Goal: Check status: Check status

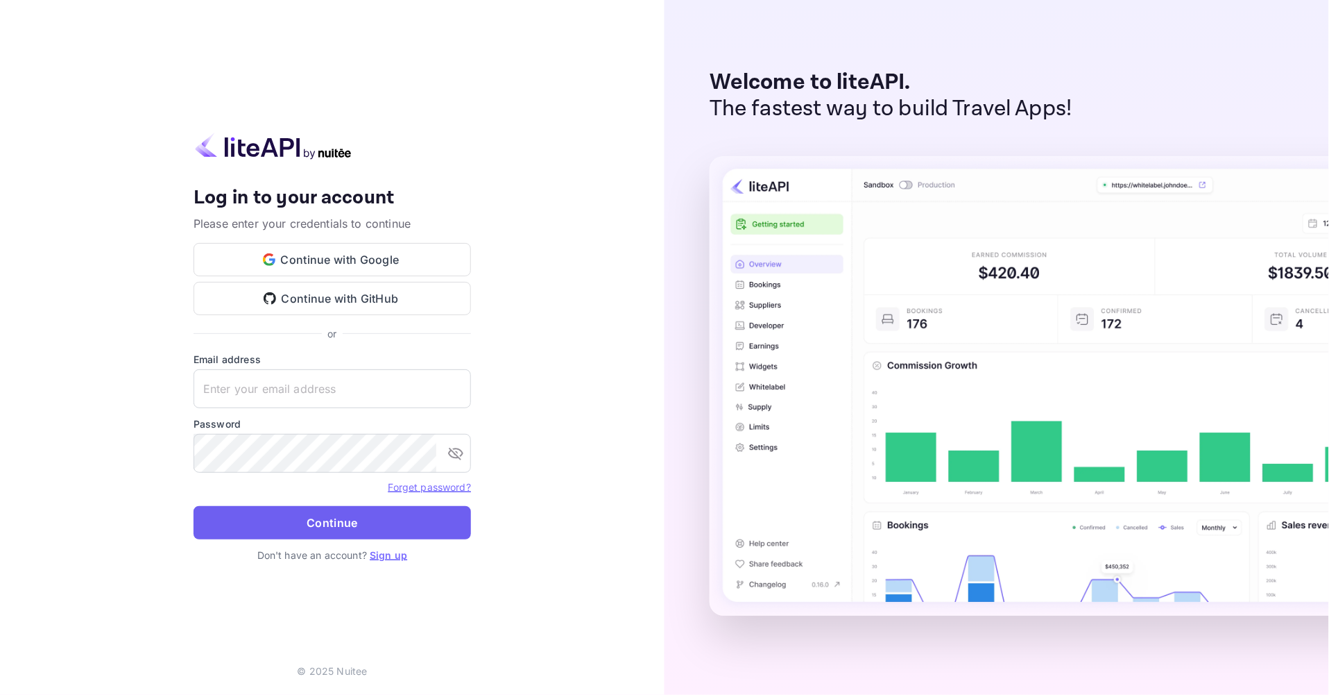
type input "[EMAIL_ADDRESS][DOMAIN_NAME]"
click at [267, 522] on button "Continue" at bounding box center [333, 522] width 278 height 33
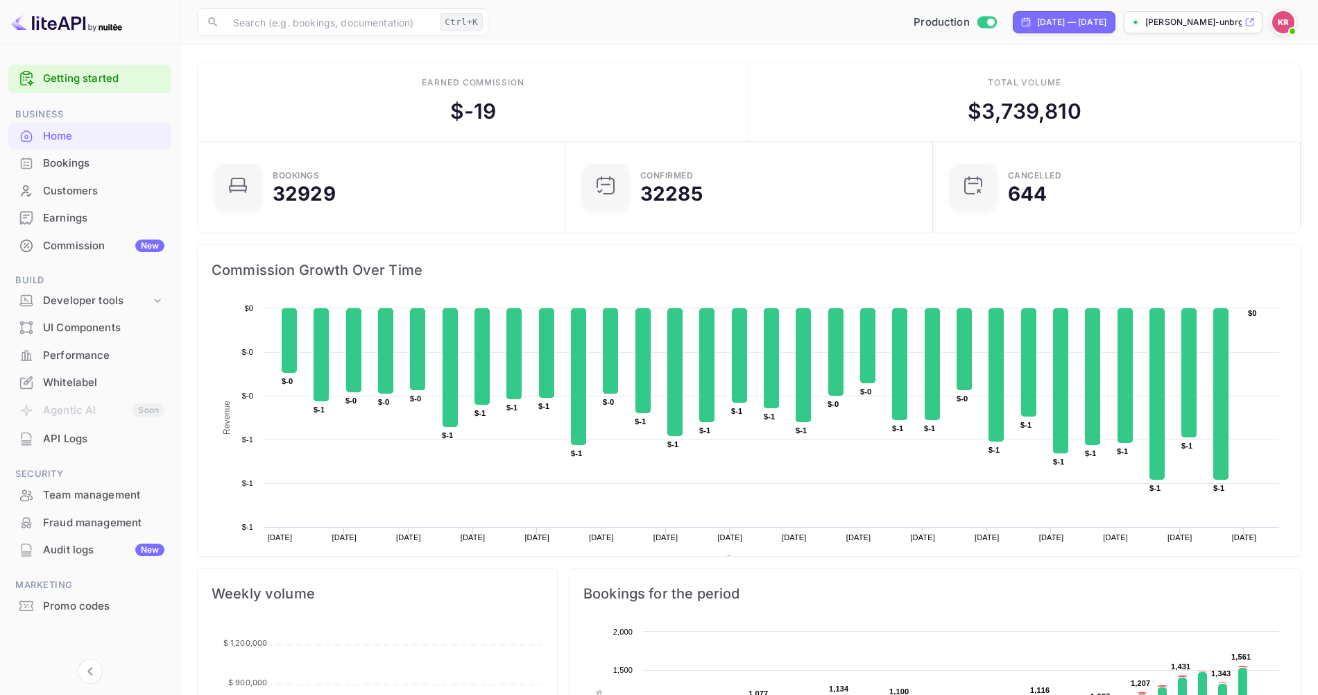
scroll to position [214, 348]
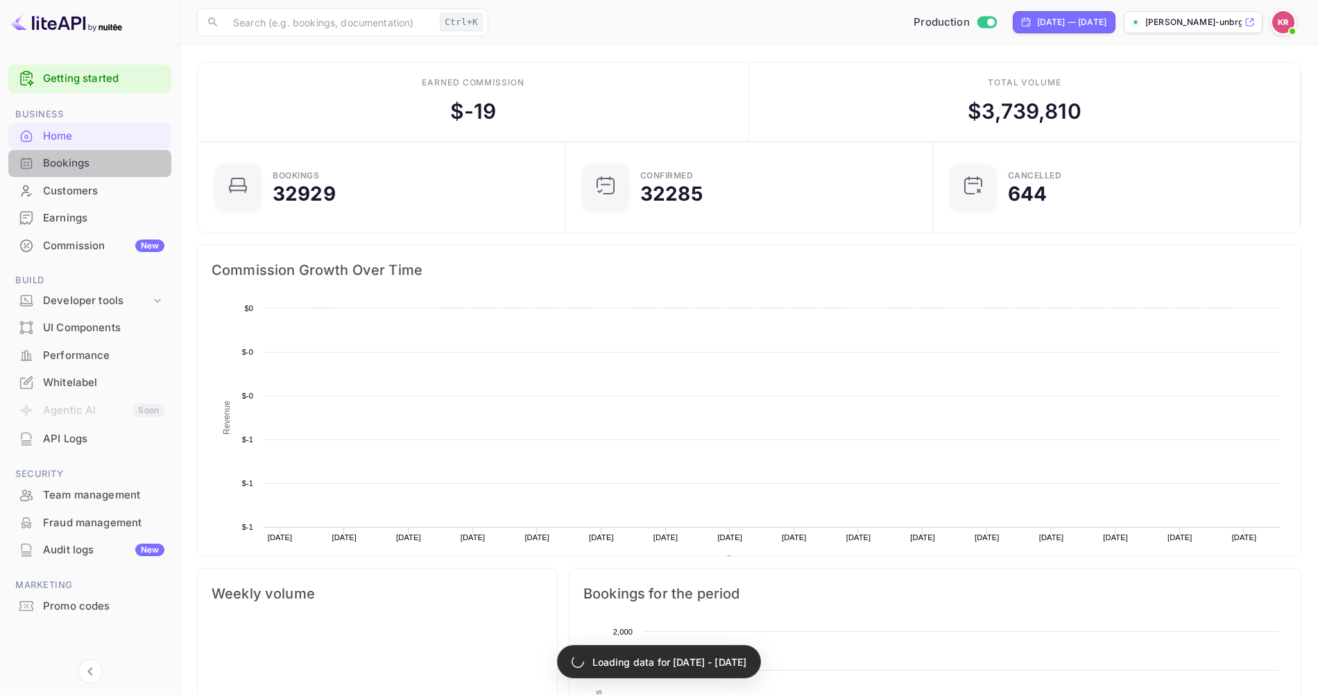
click at [67, 162] on div "Bookings" at bounding box center [103, 163] width 121 height 16
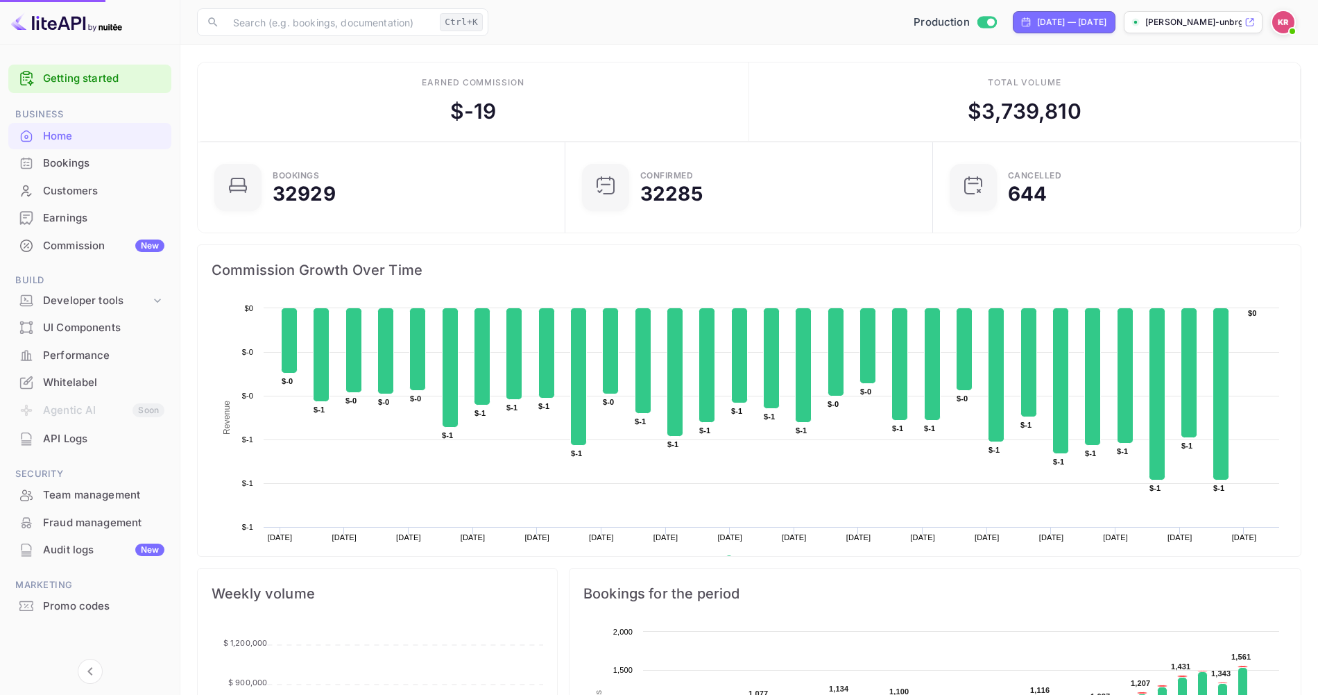
scroll to position [214, 348]
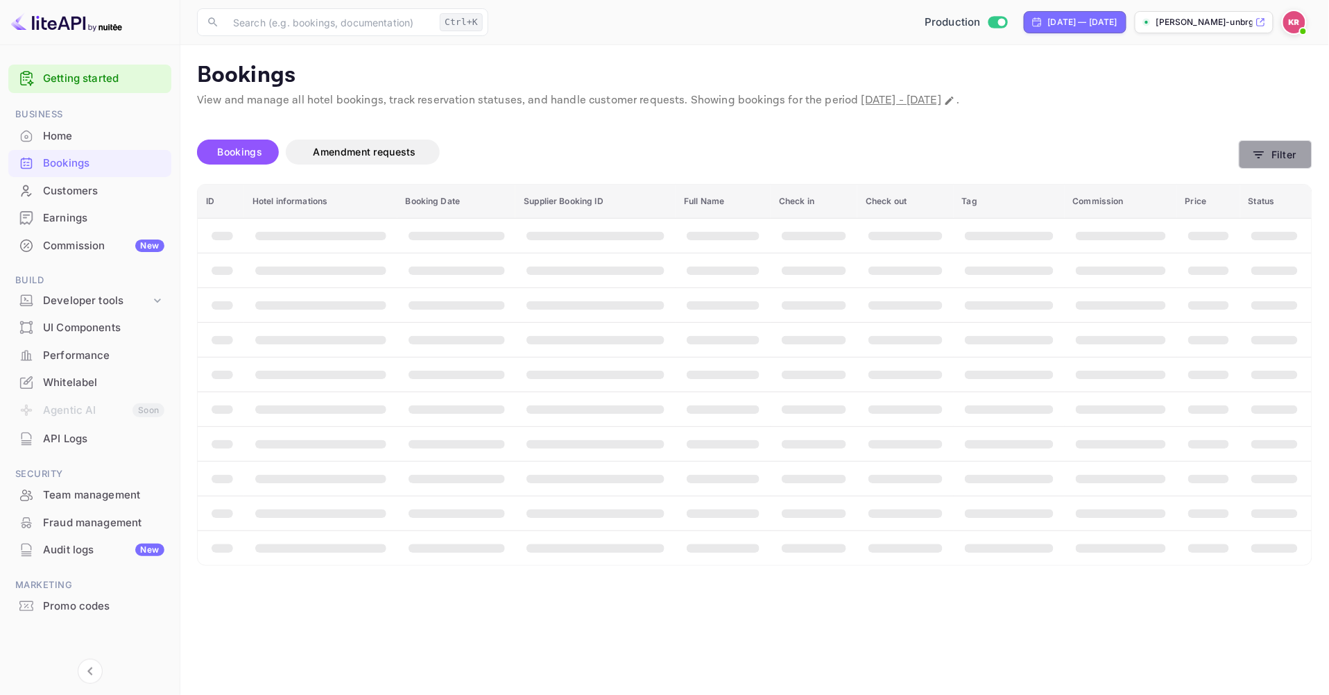
click at [1252, 155] on icon "button" at bounding box center [1259, 155] width 14 height 14
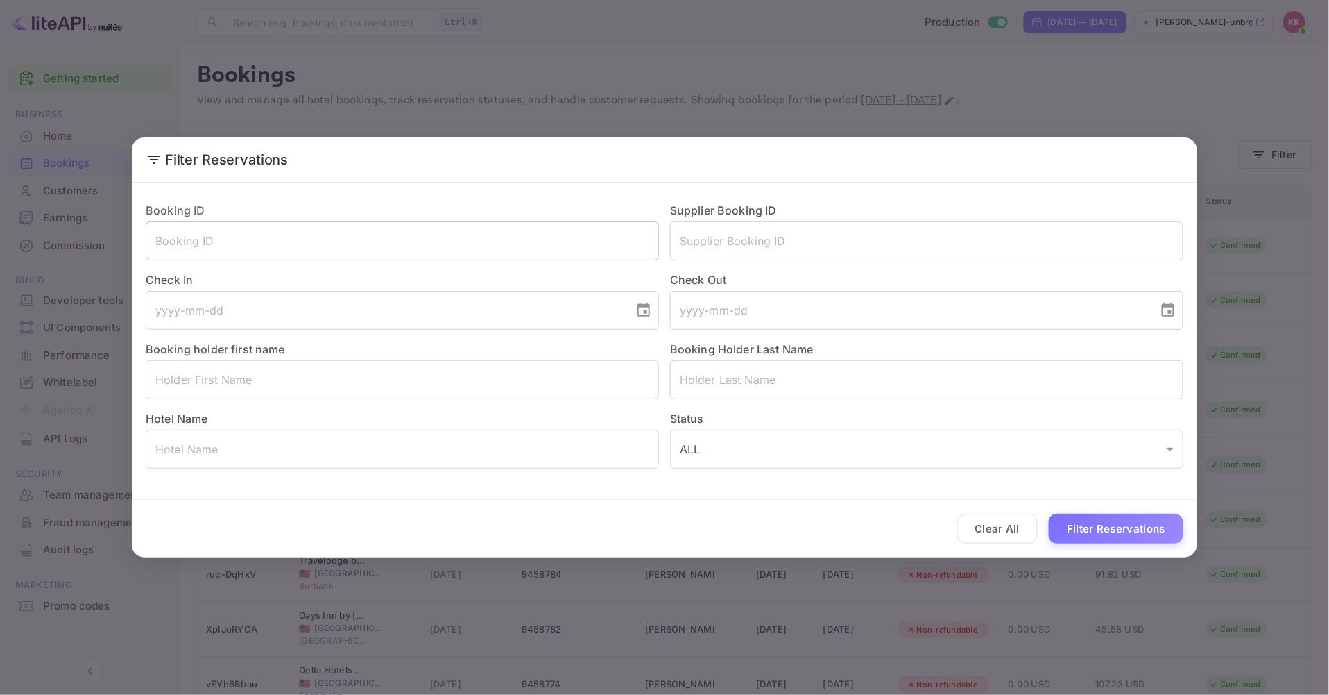
click at [171, 246] on input "text" at bounding box center [402, 240] width 513 height 39
paste input "ACuLN5IIK"
type input "ACuLN5IIK"
click at [1049, 513] on button "Filter Reservations" at bounding box center [1116, 528] width 135 height 30
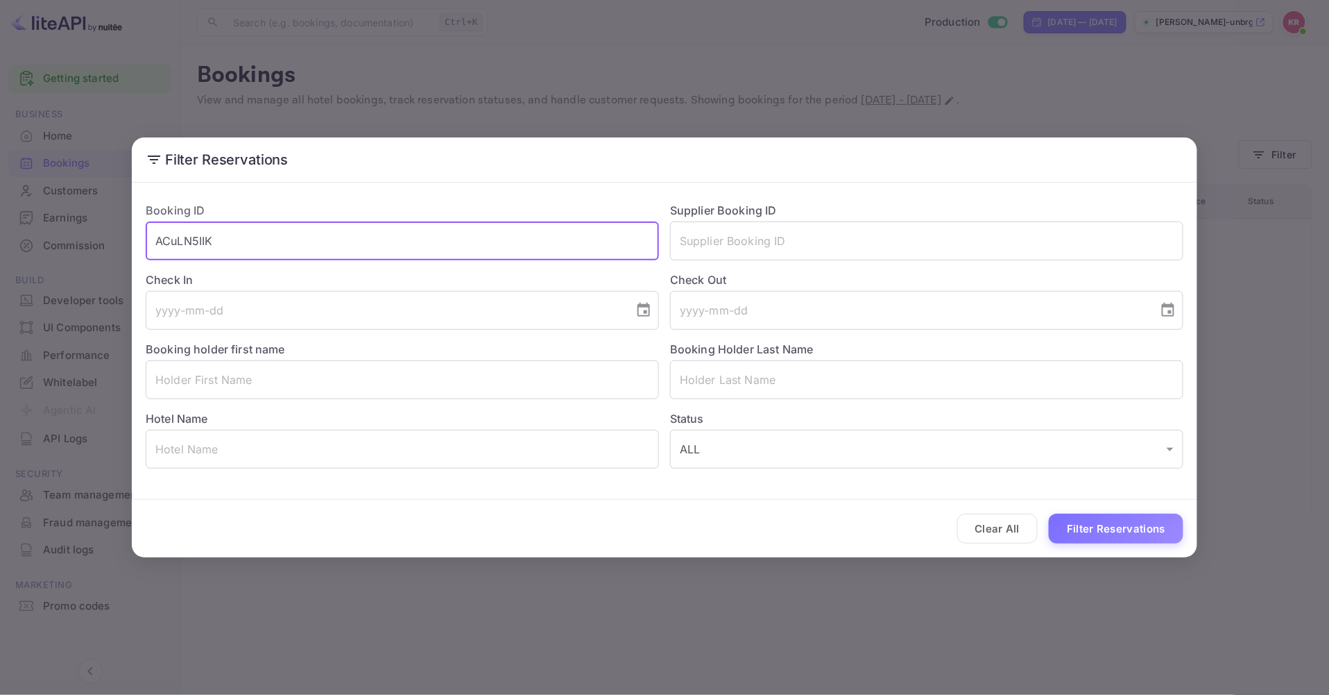
drag, startPoint x: 153, startPoint y: 237, endPoint x: 170, endPoint y: 244, distance: 17.8
click at [155, 238] on input "ACuLN5IIK" at bounding box center [402, 240] width 513 height 39
click at [217, 241] on input "ACuLN5IIK" at bounding box center [402, 240] width 513 height 39
click at [1049, 513] on button "Filter Reservations" at bounding box center [1116, 528] width 135 height 30
click at [231, 237] on input "ACuLN5IIK" at bounding box center [402, 240] width 513 height 39
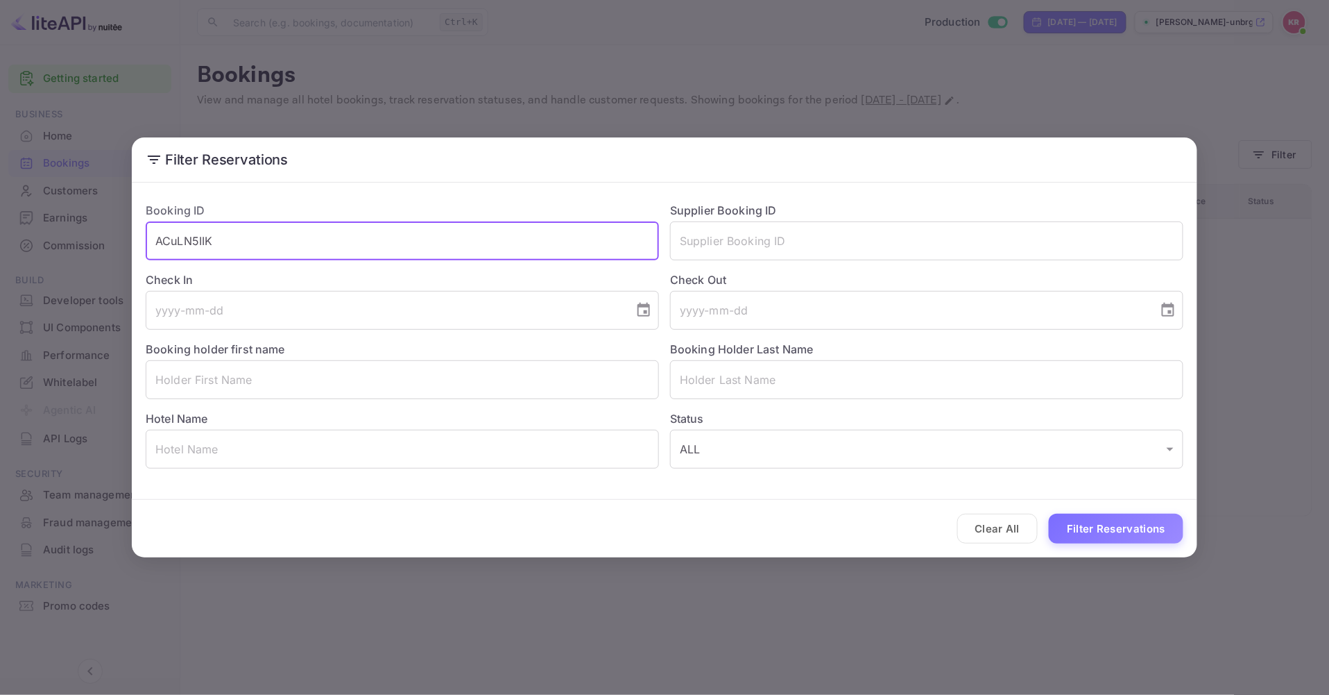
click at [157, 241] on input "ACuLN5IIK" at bounding box center [402, 240] width 513 height 39
click at [1123, 543] on button "Filter Reservations" at bounding box center [1116, 528] width 135 height 30
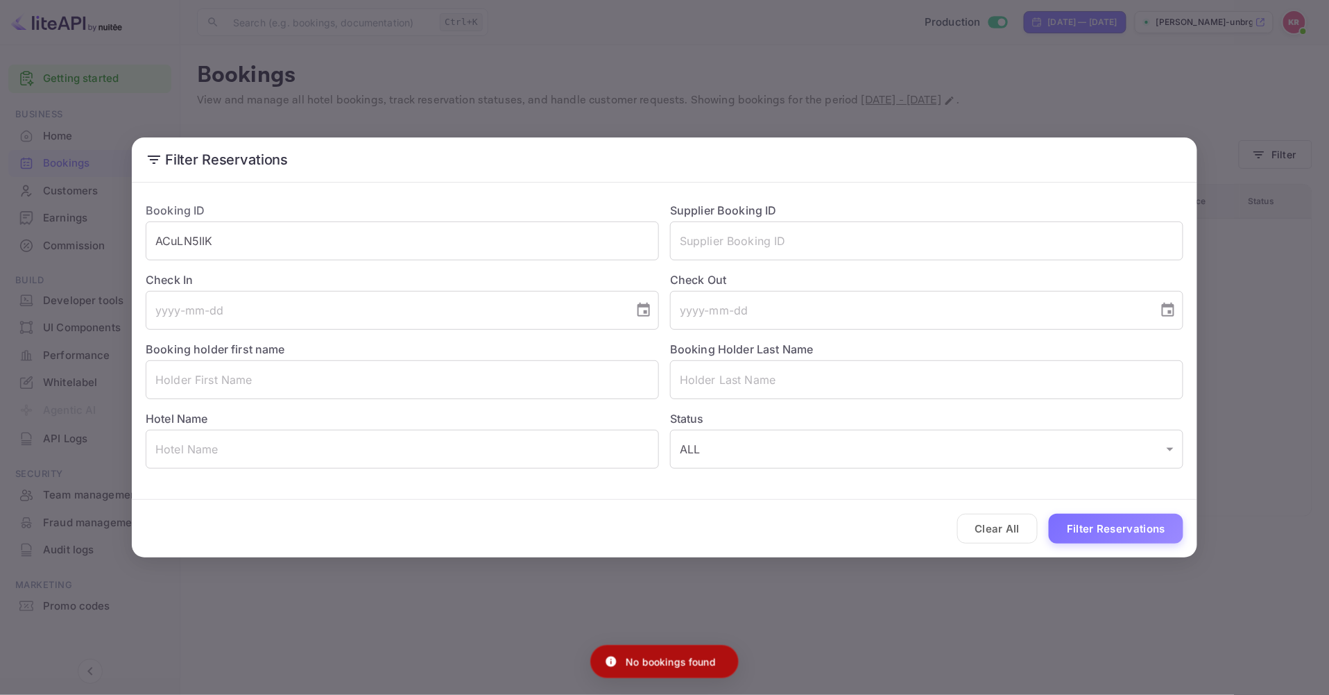
click at [1292, 22] on div "Filter Reservations Booking ID ACuLN5IIK ​ Supplier Booking ID ​ Check In ​ Che…" at bounding box center [664, 347] width 1329 height 695
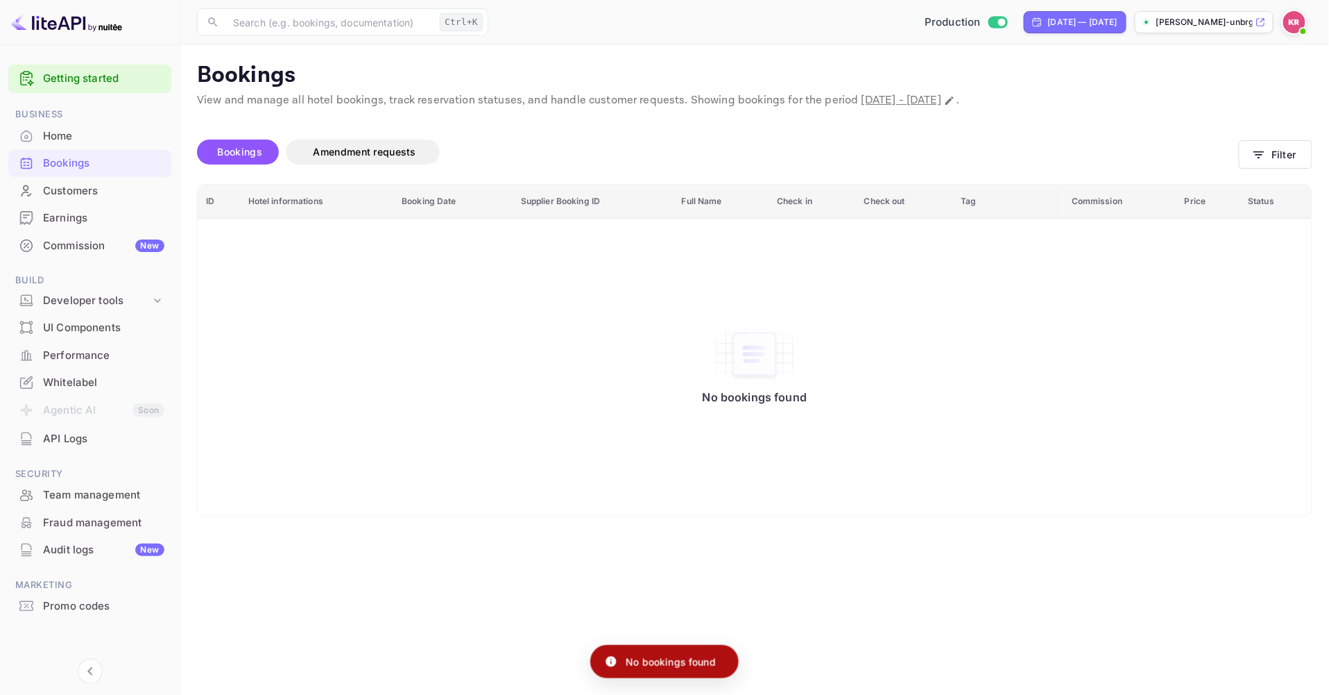
click at [1292, 22] on img at bounding box center [1295, 22] width 22 height 22
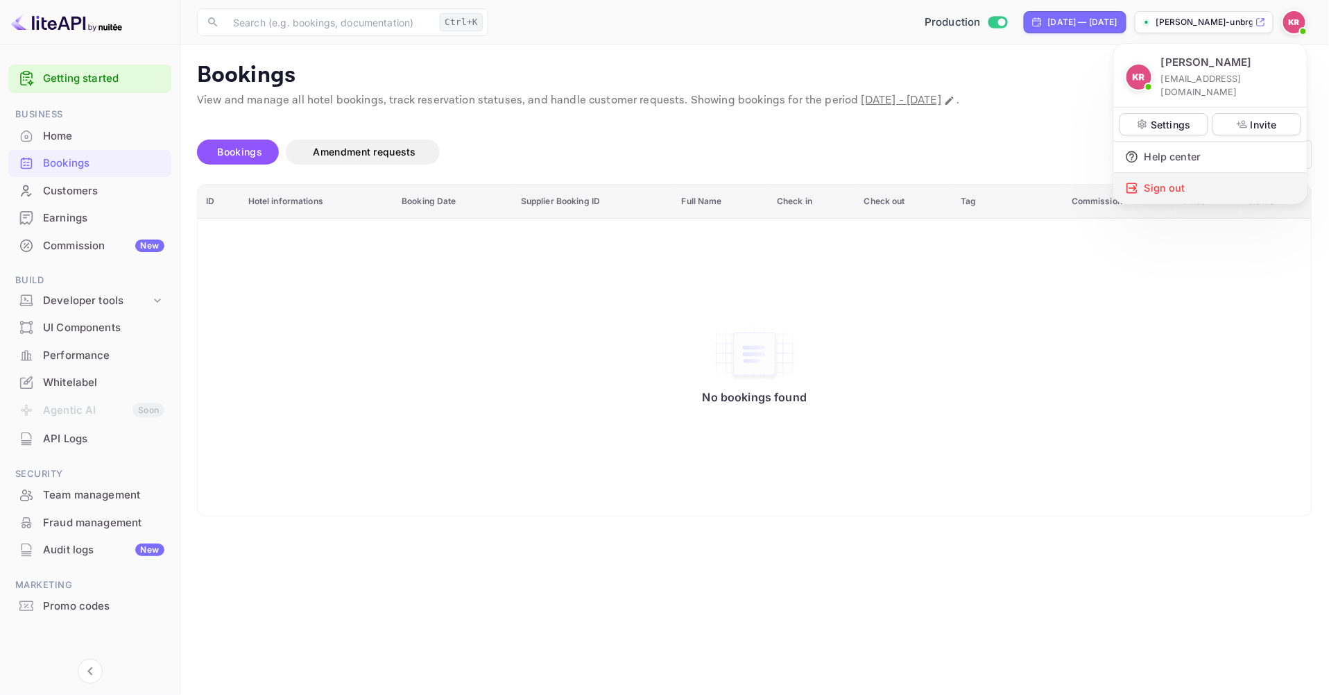
click at [1152, 178] on div "Sign out" at bounding box center [1210, 188] width 193 height 31
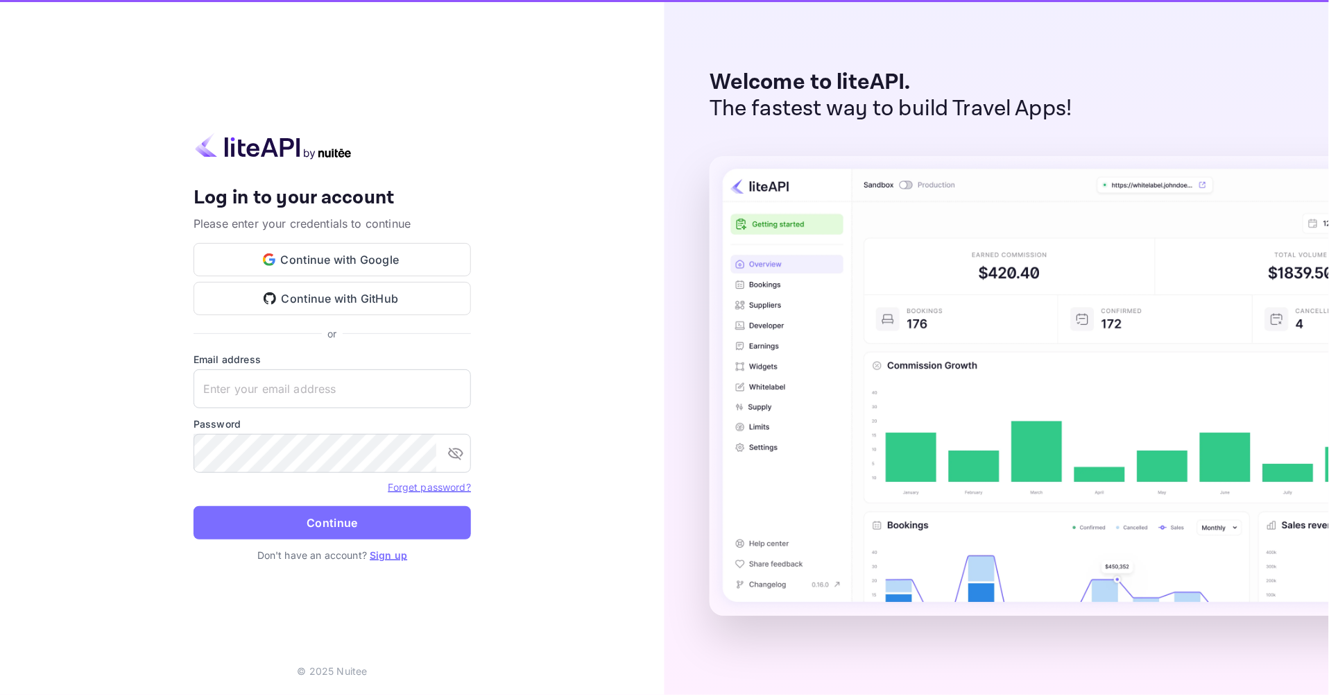
type input "[EMAIL_ADDRESS][DOMAIN_NAME]"
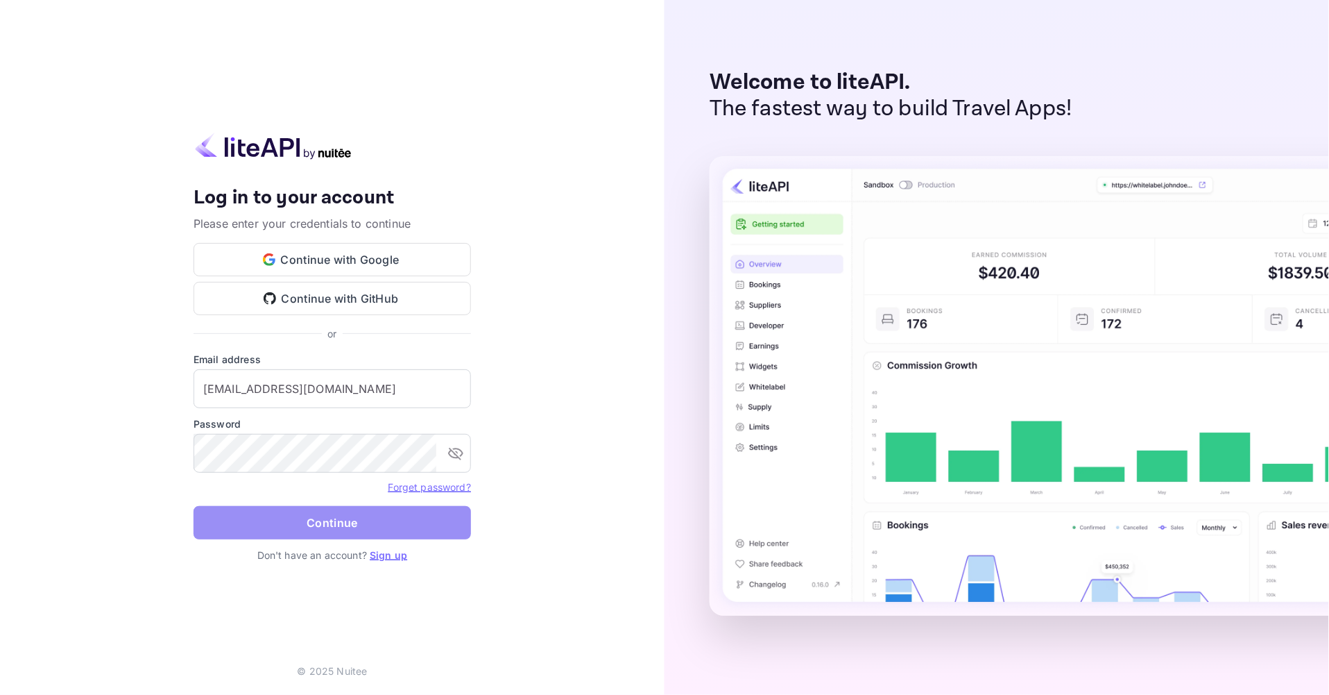
click at [262, 525] on button "Continue" at bounding box center [333, 522] width 278 height 33
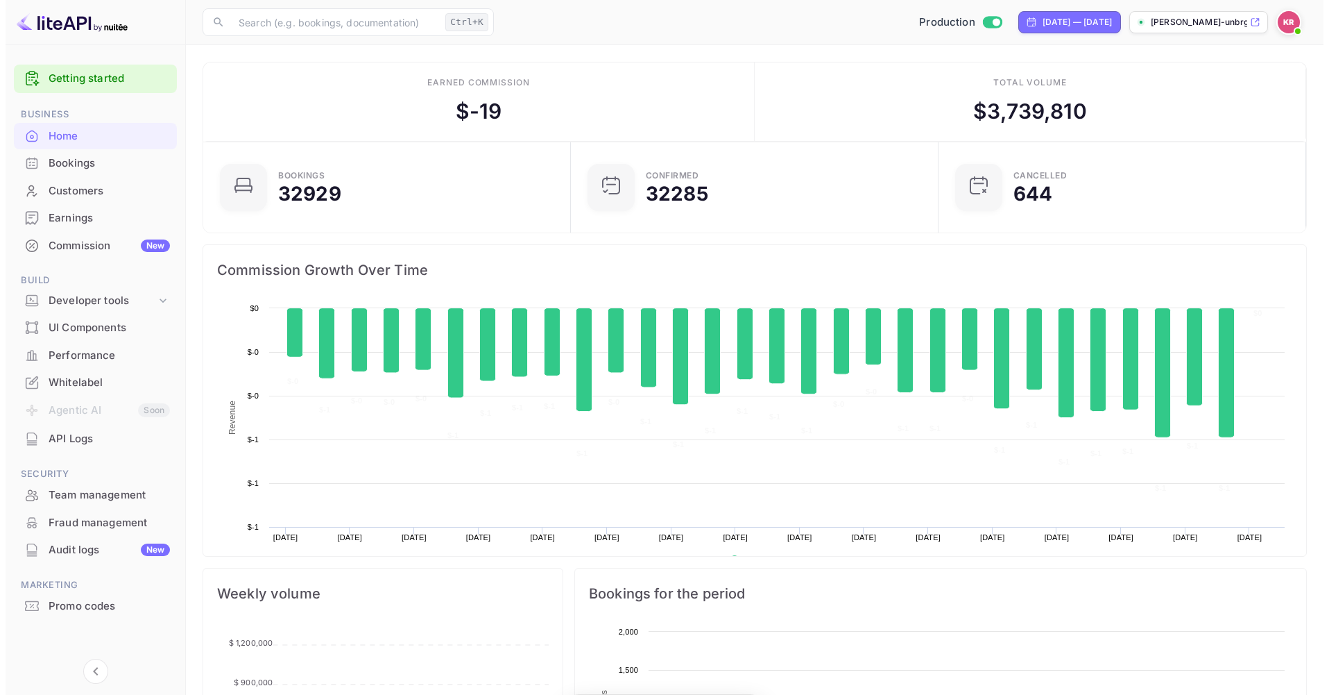
scroll to position [214, 348]
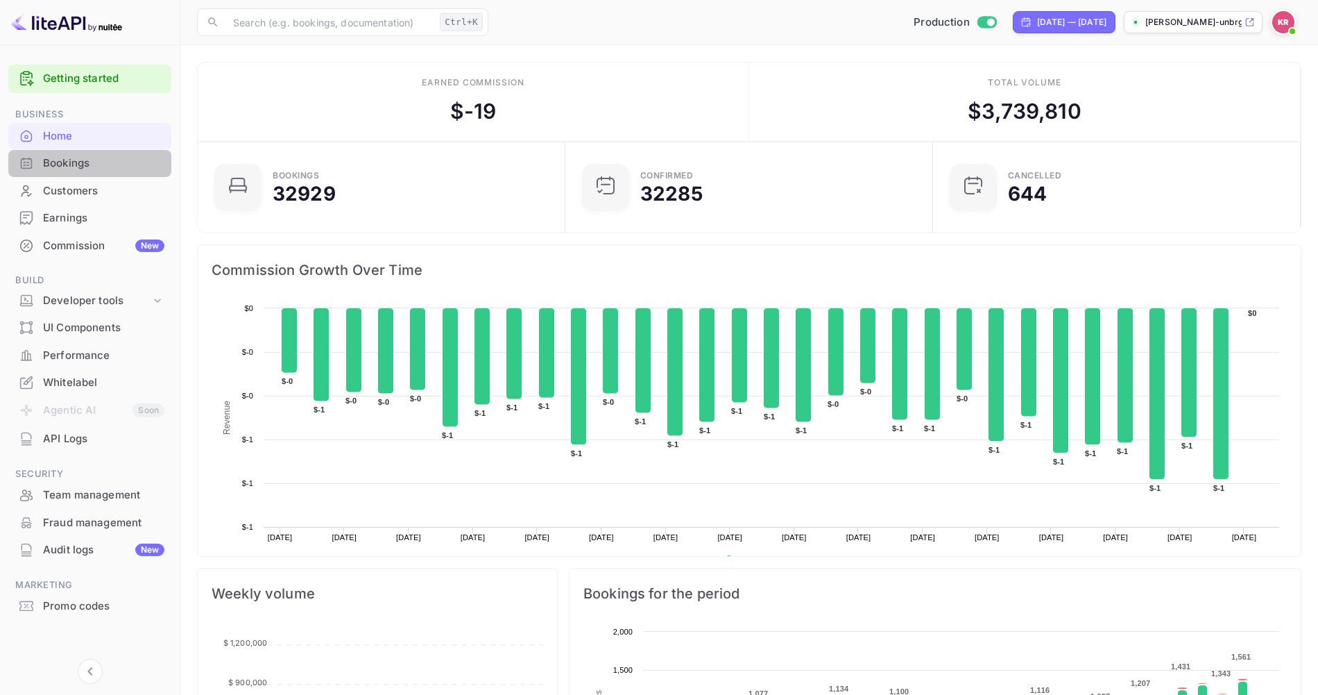
click at [78, 167] on div "Bookings" at bounding box center [103, 163] width 121 height 16
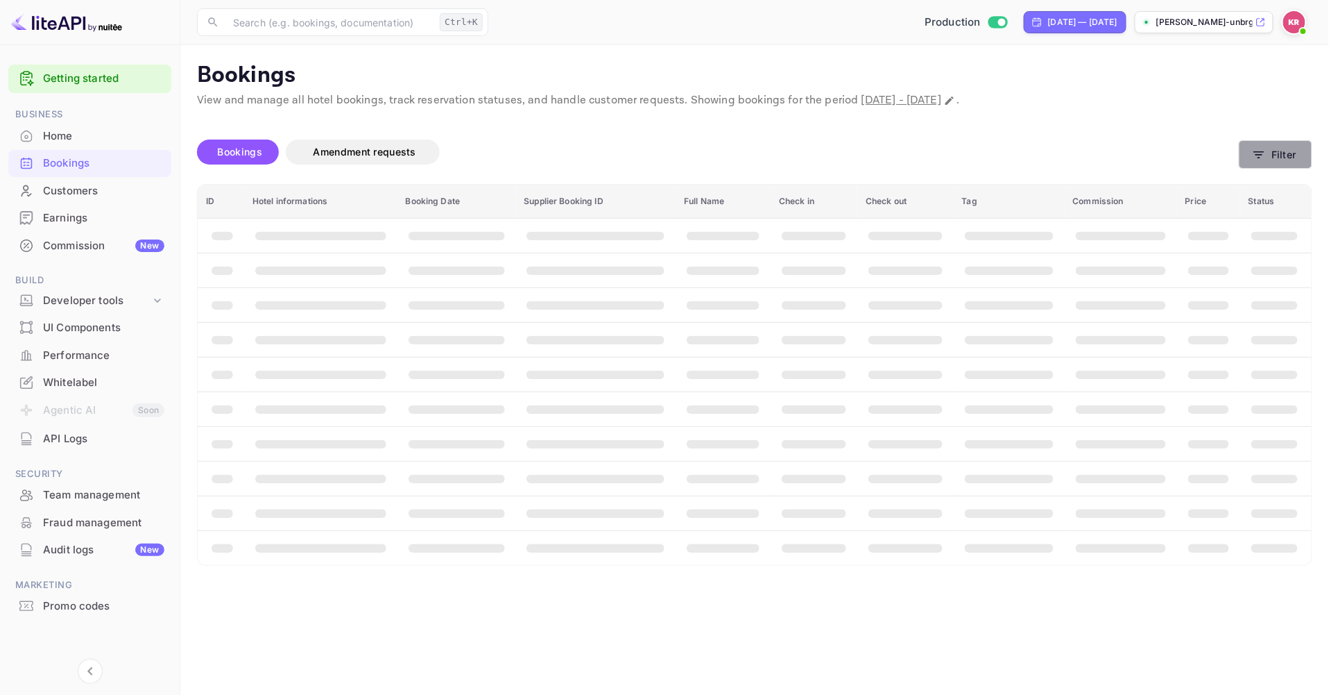
click at [1259, 160] on icon "button" at bounding box center [1259, 155] width 14 height 14
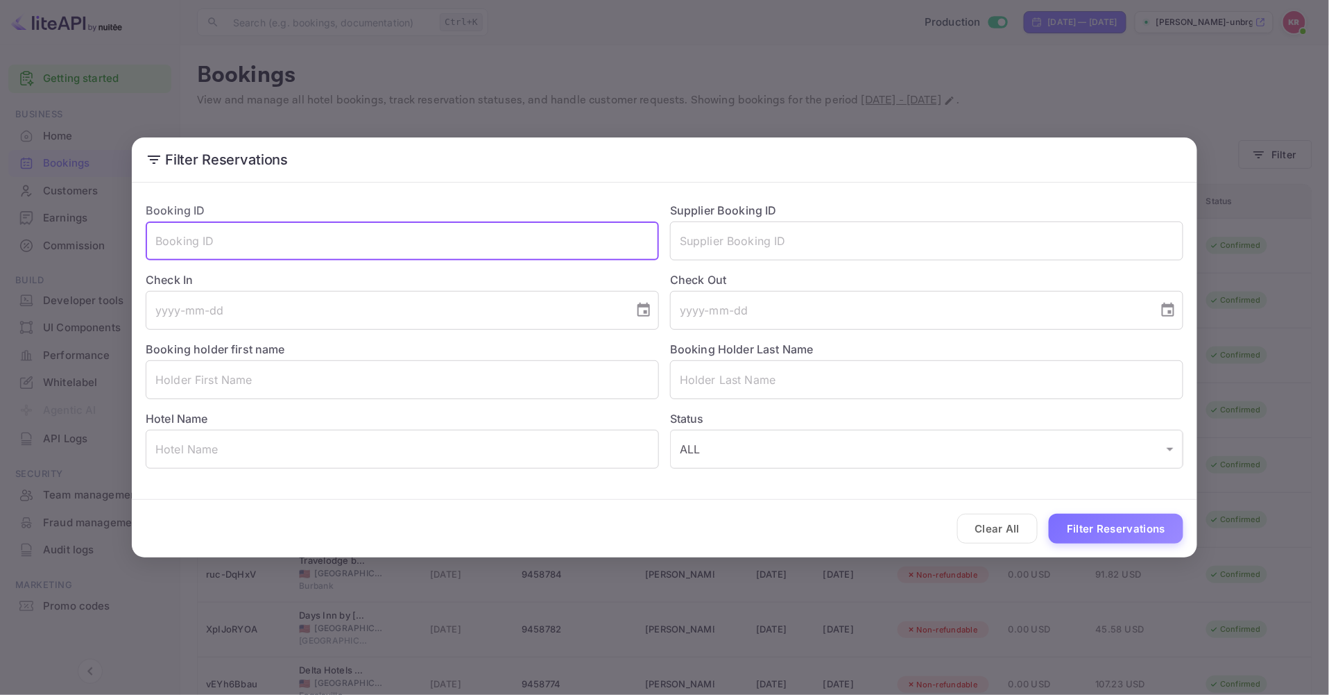
click at [196, 246] on input "text" at bounding box center [402, 240] width 513 height 39
click at [164, 248] on input "text" at bounding box center [402, 240] width 513 height 39
paste input "ACuLN5IIK"
type input "ACuLN5IIK"
click at [1049, 513] on button "Filter Reservations" at bounding box center [1116, 528] width 135 height 30
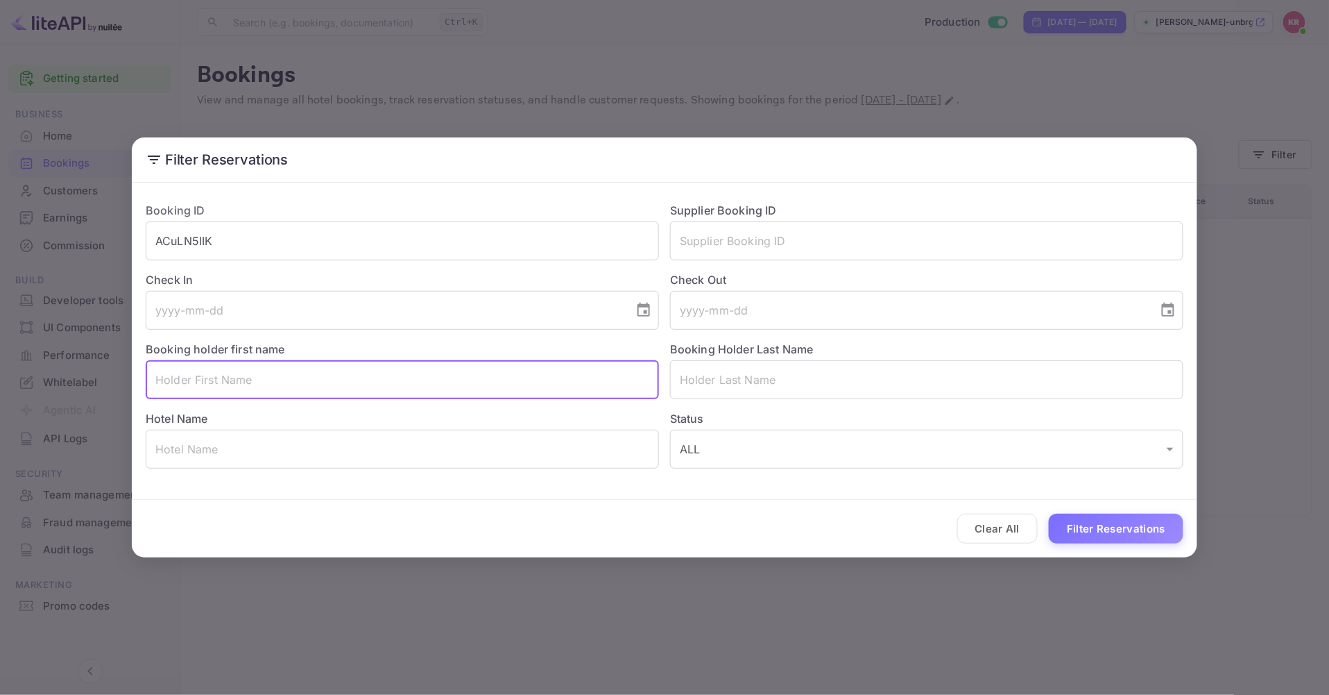
click at [175, 382] on input "text" at bounding box center [402, 379] width 513 height 39
paste input "Clifford Hathaway"
drag, startPoint x: 192, startPoint y: 380, endPoint x: 329, endPoint y: 382, distance: 136.7
click at [329, 382] on input "Clifford Hathaway" at bounding box center [402, 379] width 513 height 39
type input "Clifford"
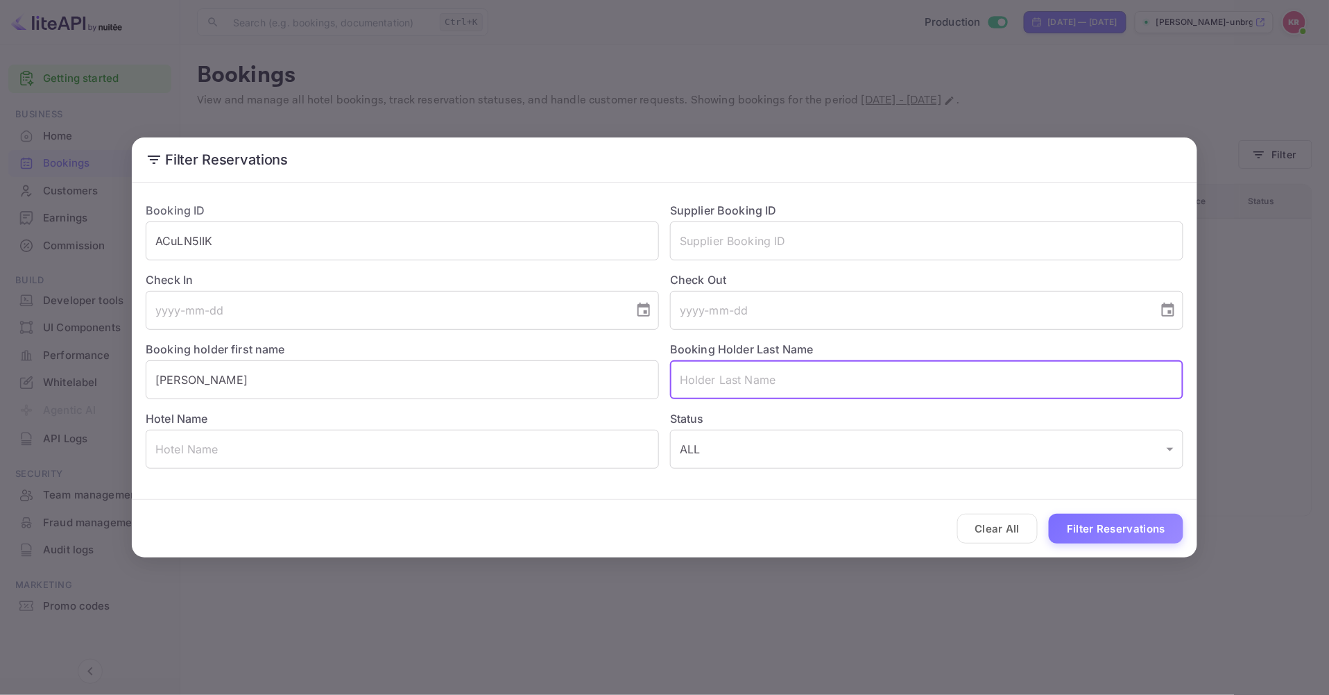
click at [706, 380] on input "text" at bounding box center [926, 379] width 513 height 39
paste input "Hathaway"
click at [685, 377] on input "Hathaway" at bounding box center [926, 379] width 513 height 39
type input "Hathaway"
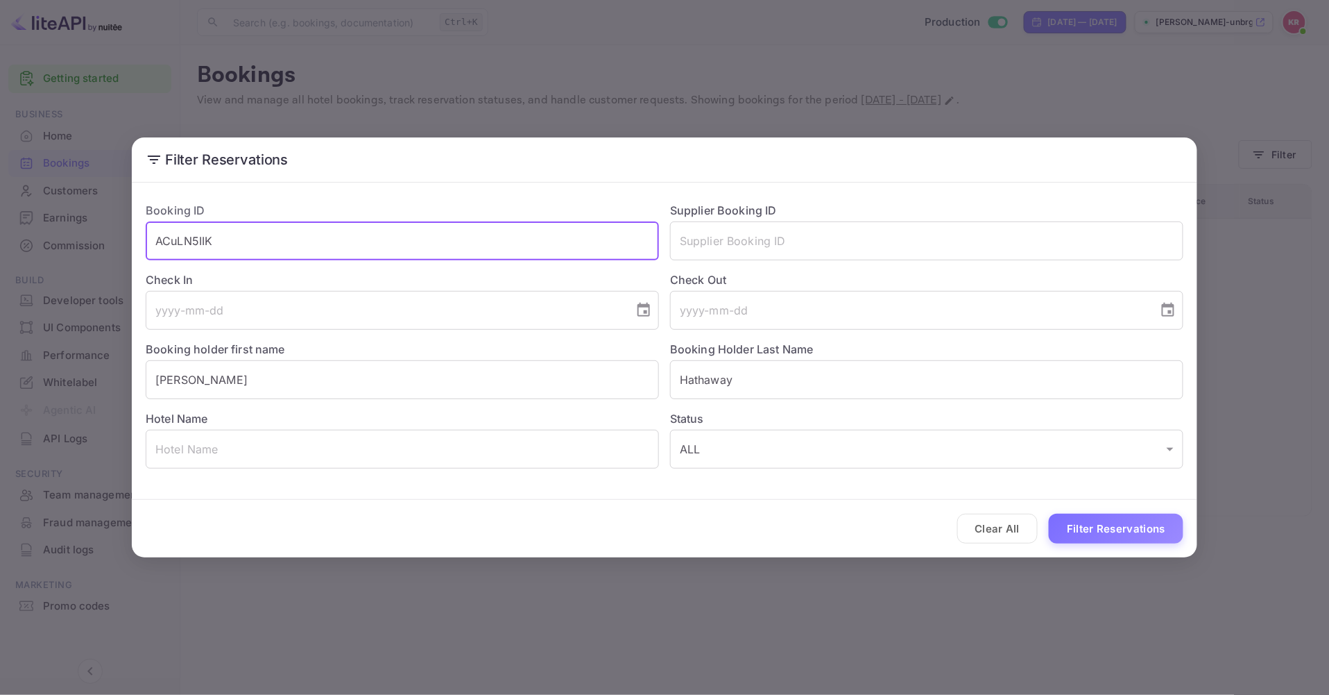
drag, startPoint x: 221, startPoint y: 250, endPoint x: 65, endPoint y: 251, distance: 156.1
click at [67, 250] on div "Filter Reservations Booking ID ACuLN5IIK ​ Supplier Booking ID ​ Check In ​ Che…" at bounding box center [664, 347] width 1329 height 695
click at [1118, 532] on button "Filter Reservations" at bounding box center [1116, 528] width 135 height 30
click at [1300, 19] on div "Filter Reservations Booking ID ​ Supplier Booking ID ​ Check In ​ Check Out ​ B…" at bounding box center [664, 347] width 1329 height 695
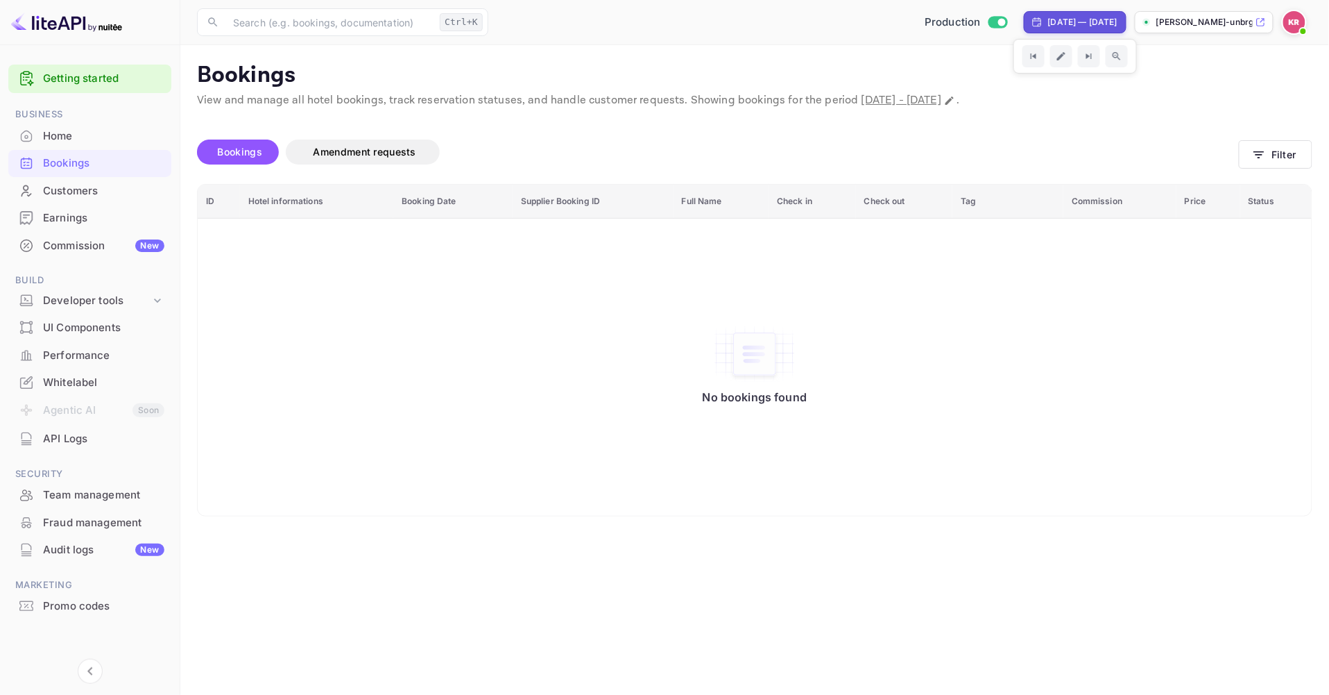
click at [1086, 22] on div "[DATE] — [DATE]" at bounding box center [1082, 22] width 69 height 12
select select "7"
select select "2025"
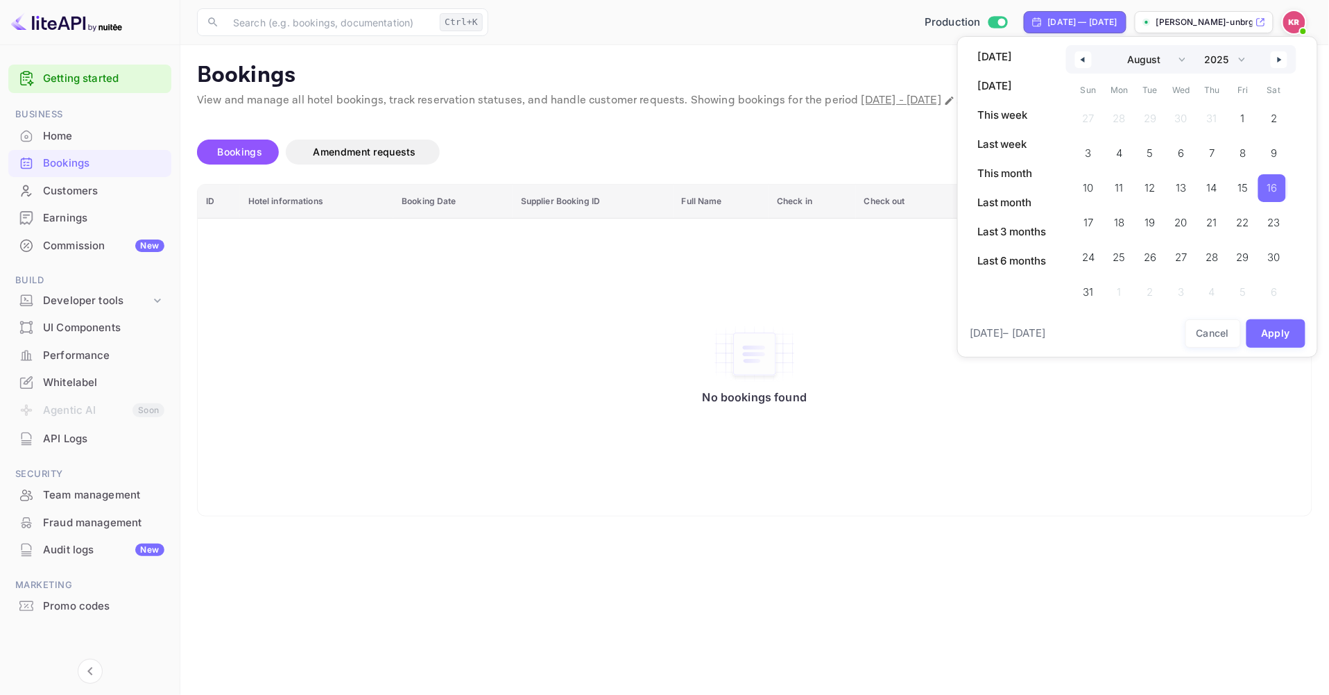
click at [1268, 187] on span "16" at bounding box center [1273, 188] width 10 height 25
click at [1091, 297] on span "31" at bounding box center [1087, 292] width 10 height 25
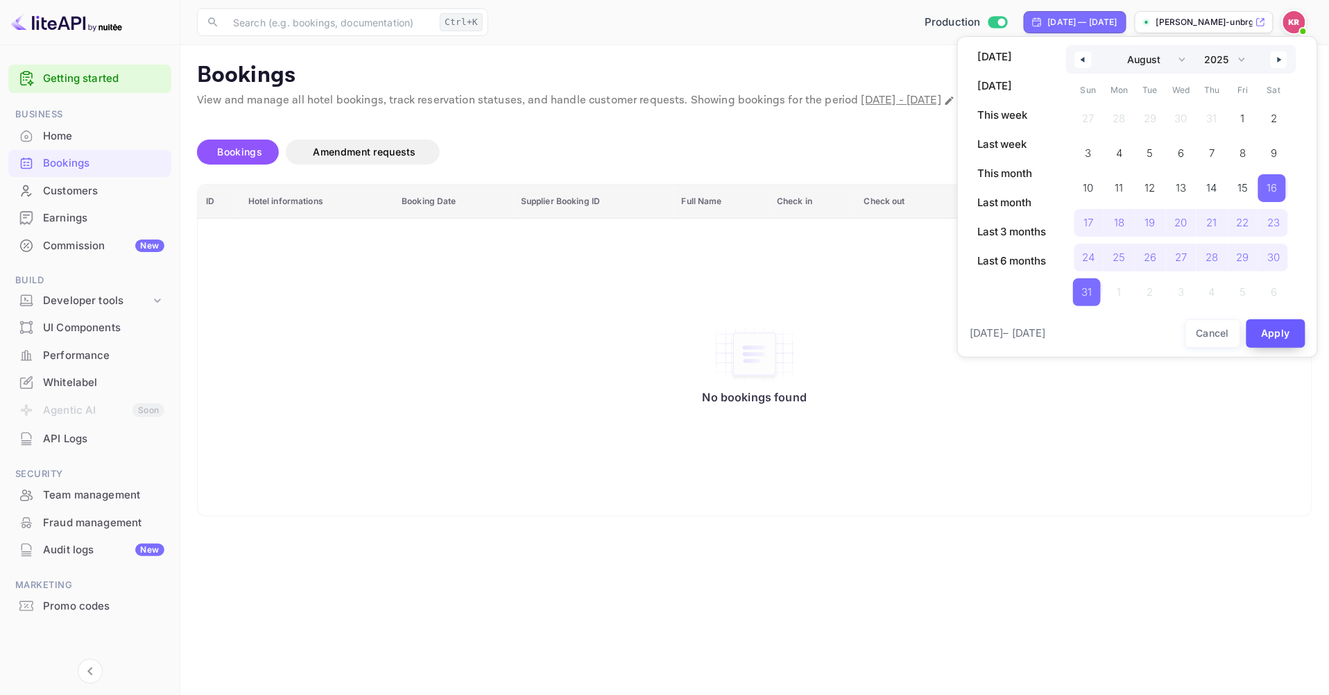
click at [1268, 331] on button "Apply" at bounding box center [1277, 333] width 60 height 28
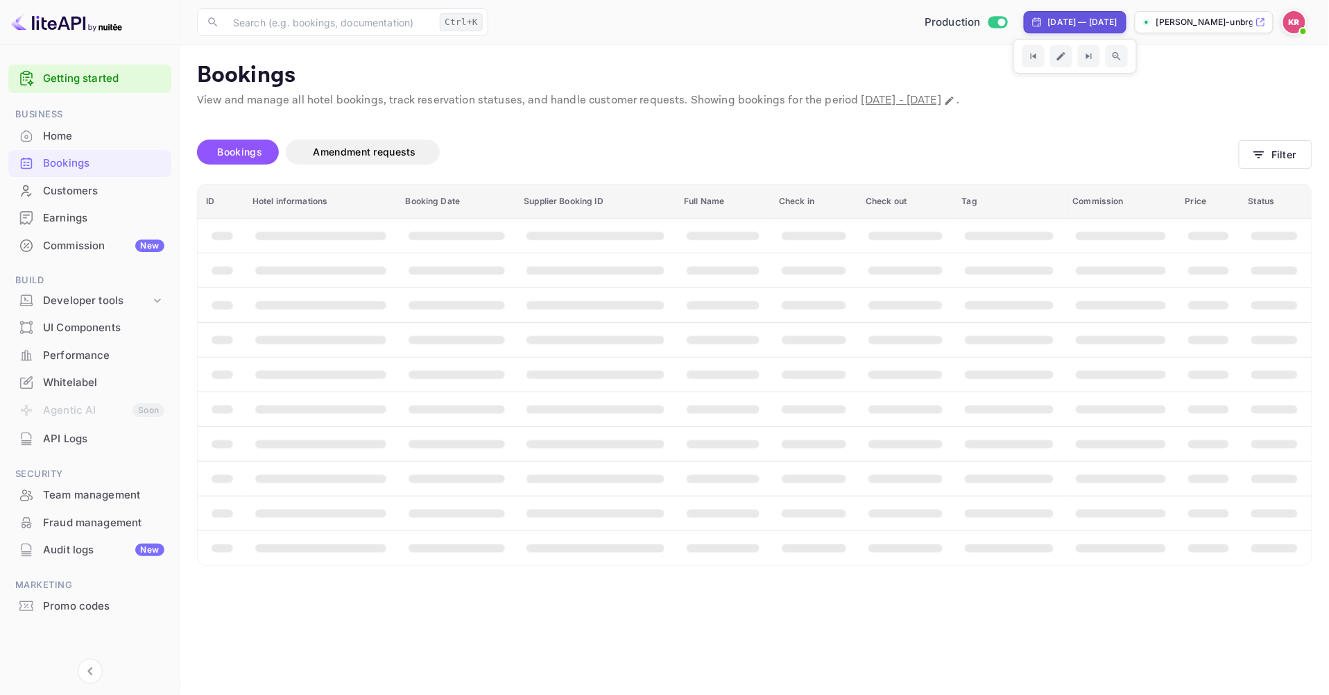
click at [1050, 23] on div "Aug 15, 2025 — Aug 30, 2025" at bounding box center [1082, 22] width 69 height 12
select select "7"
select select "2025"
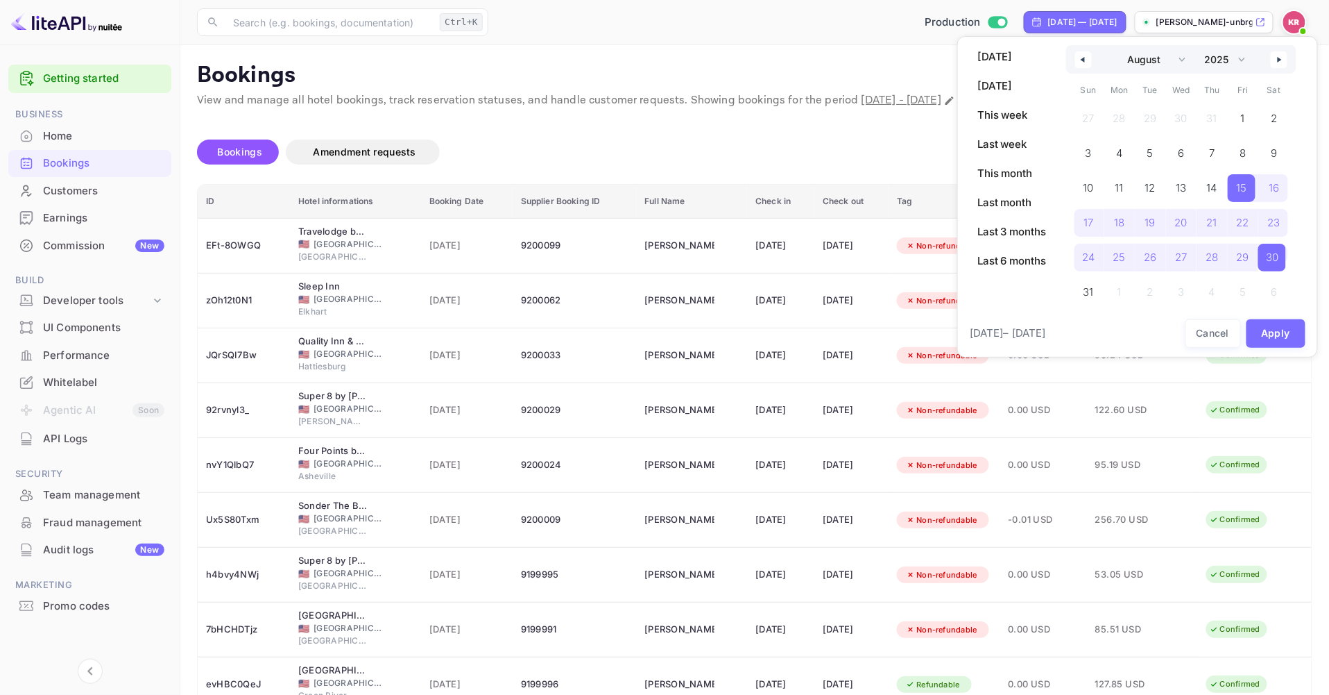
click at [1273, 60] on button "button" at bounding box center [1279, 59] width 17 height 17
select select "8"
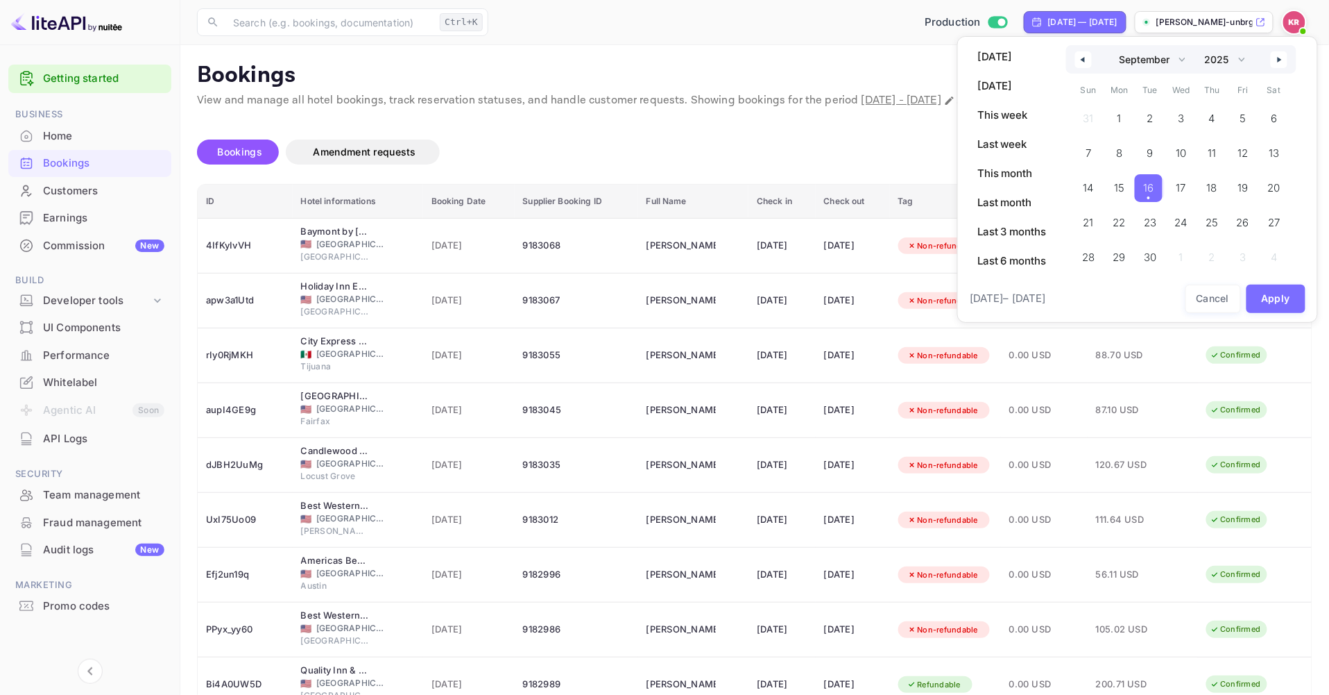
click at [1150, 189] on span "16" at bounding box center [1149, 188] width 10 height 25
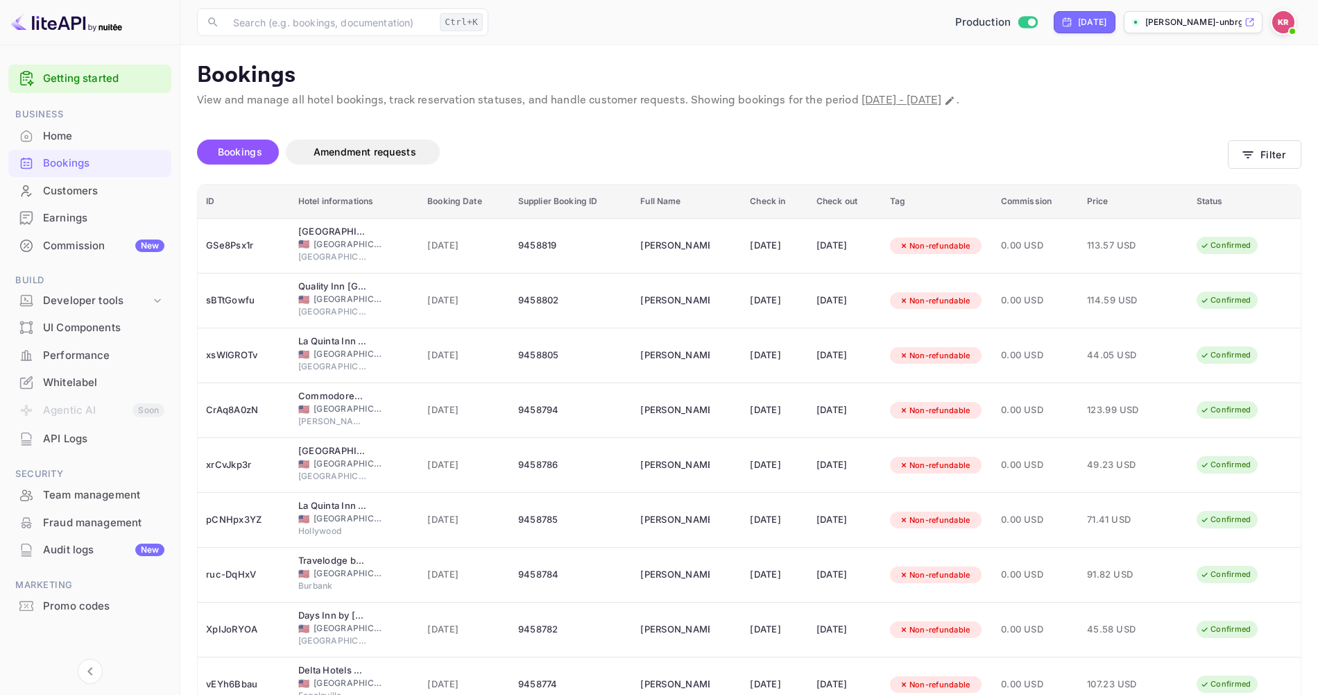
click at [1090, 22] on div "Yesterday" at bounding box center [1092, 22] width 28 height 12
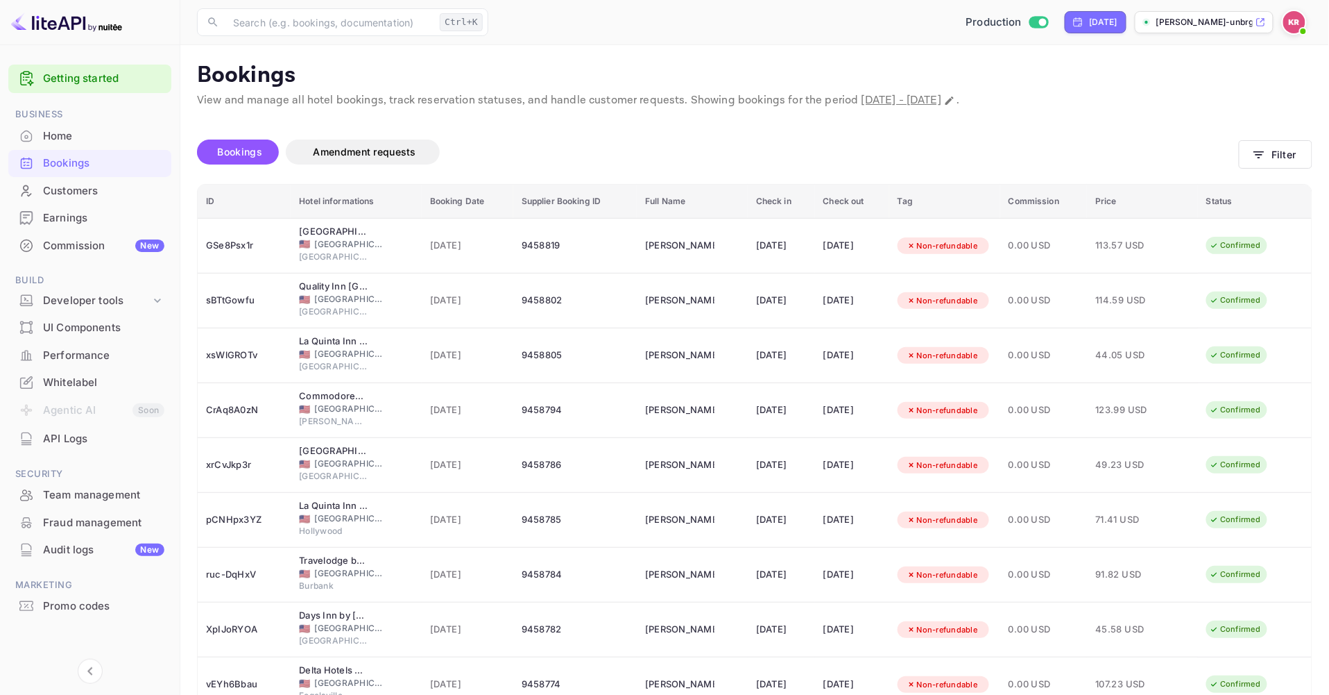
select select "8"
select select "2025"
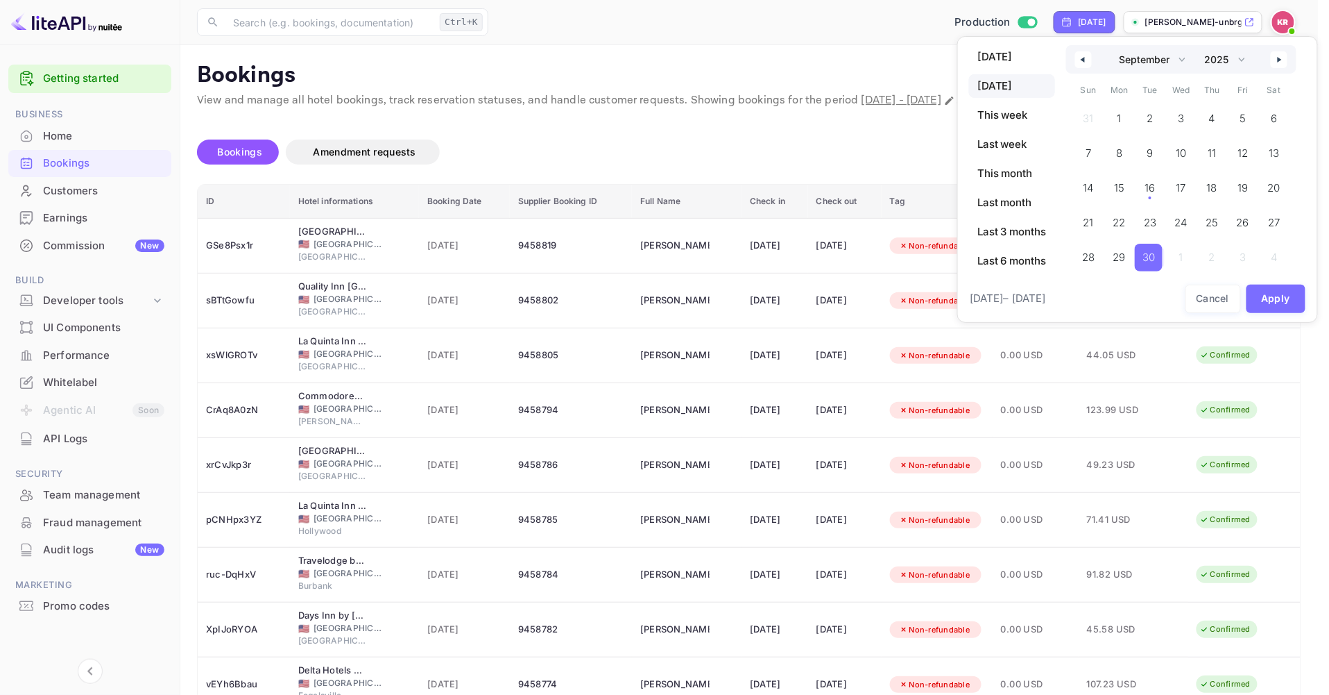
click at [1157, 262] on span "30" at bounding box center [1149, 258] width 28 height 28
click at [1148, 182] on span "16" at bounding box center [1149, 188] width 10 height 25
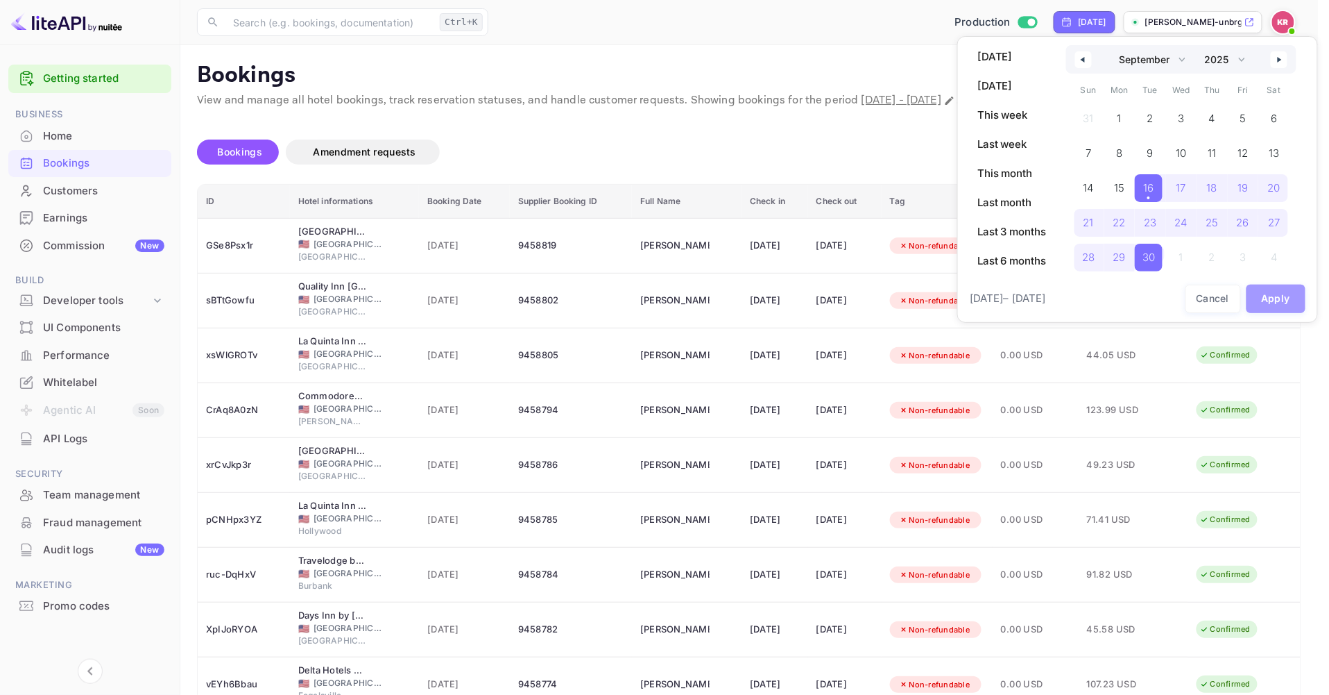
drag, startPoint x: 1263, startPoint y: 297, endPoint x: 1254, endPoint y: 260, distance: 37.7
click at [1261, 296] on button "Apply" at bounding box center [1277, 298] width 60 height 28
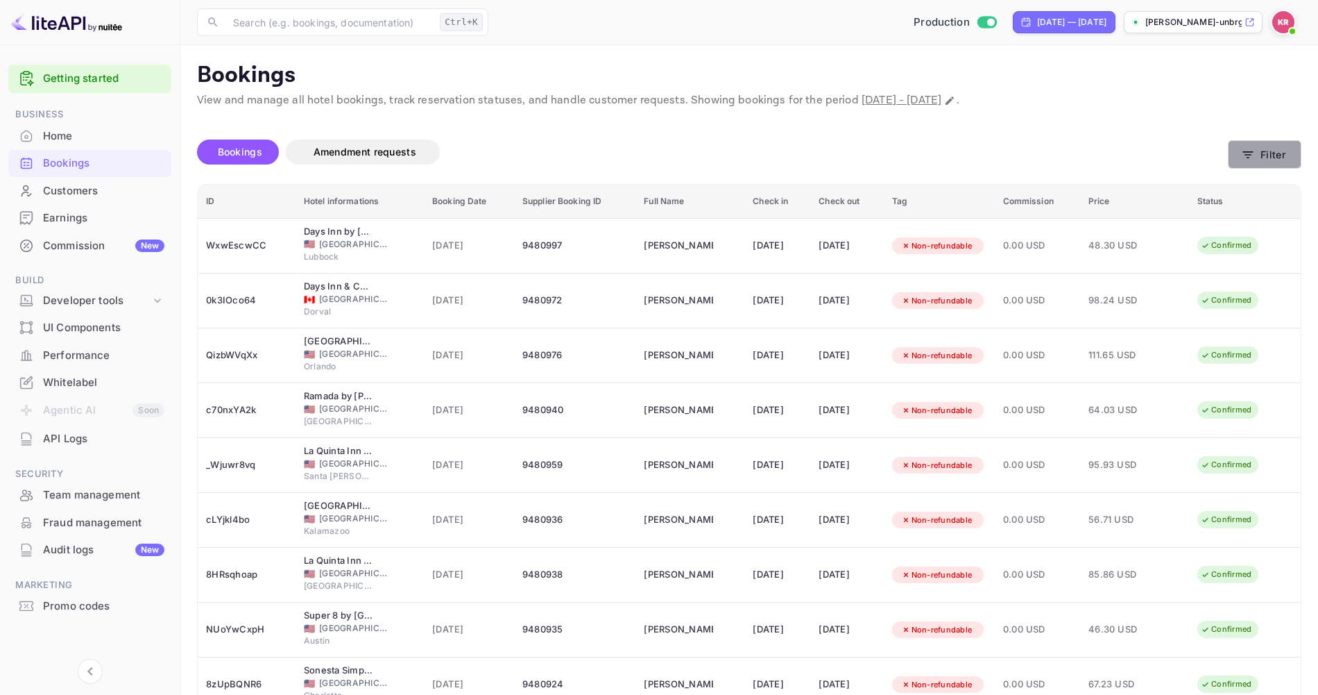
click at [1257, 146] on button "Filter" at bounding box center [1265, 154] width 74 height 28
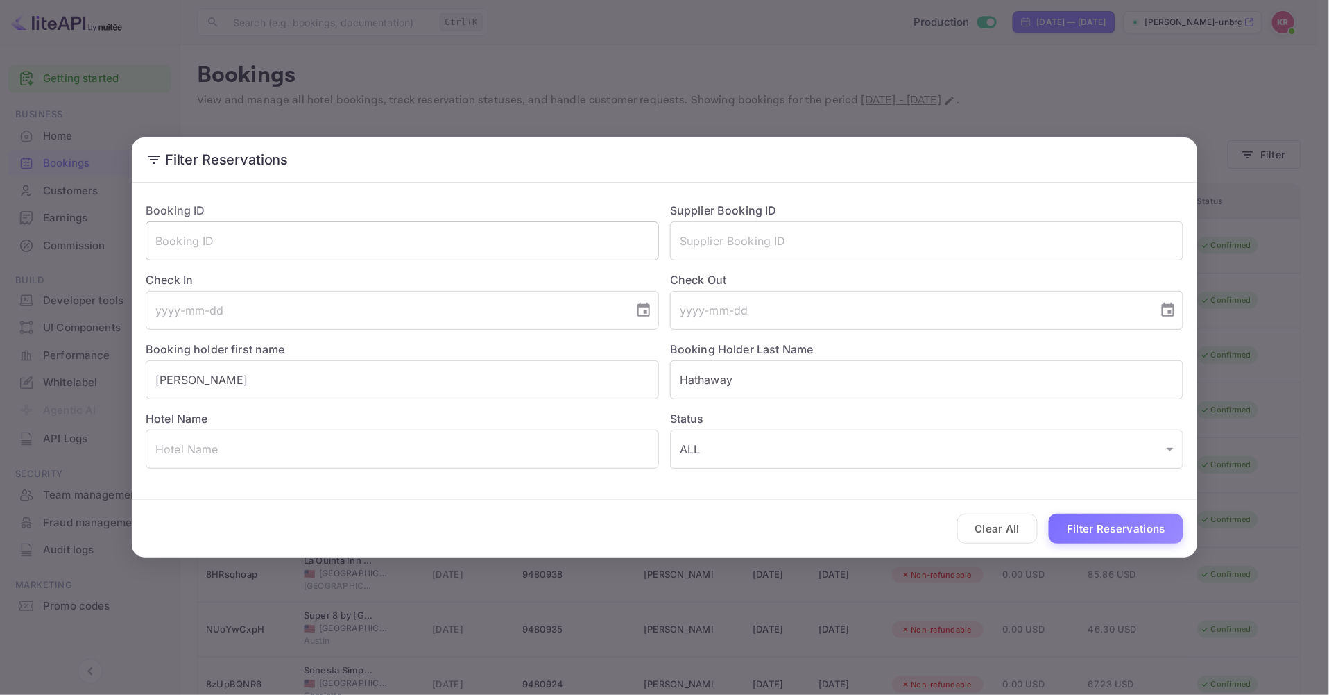
click at [177, 253] on input "text" at bounding box center [402, 240] width 513 height 39
click at [172, 241] on input "text" at bounding box center [402, 240] width 513 height 39
paste input "ACuLN5IIK"
type input "ACuLN5IIK"
click at [1049, 513] on button "Filter Reservations" at bounding box center [1116, 528] width 135 height 30
